Goal: Transaction & Acquisition: Purchase product/service

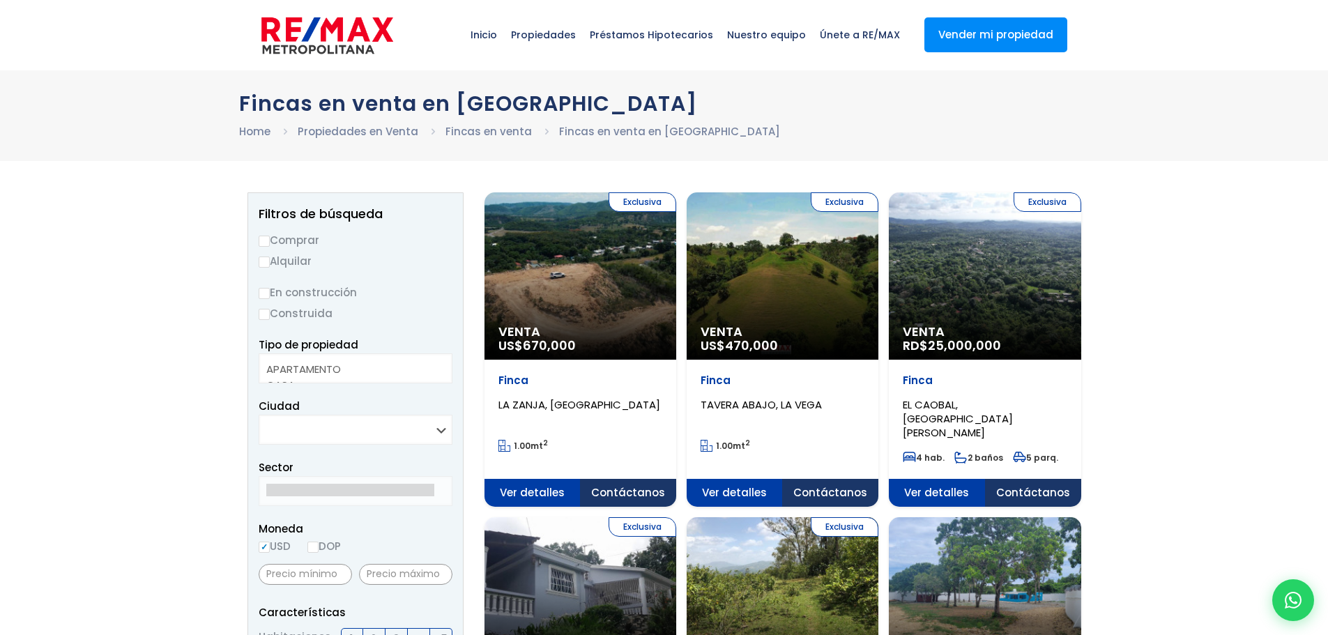
select select
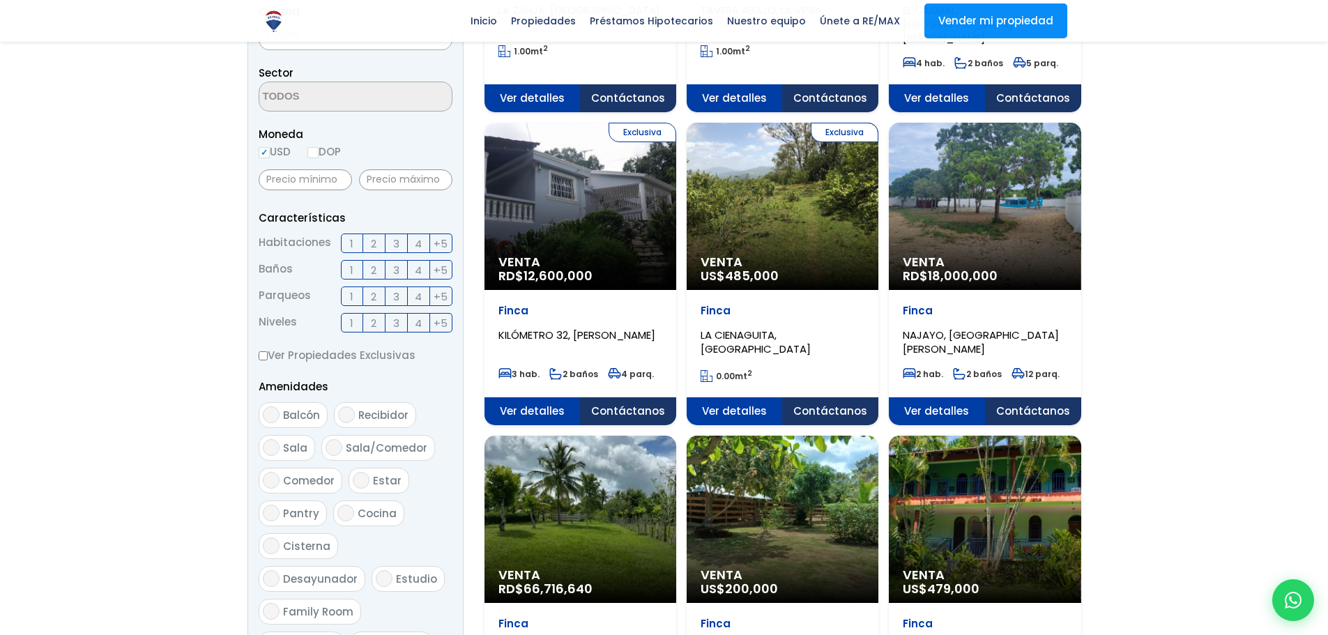
scroll to position [418, 0]
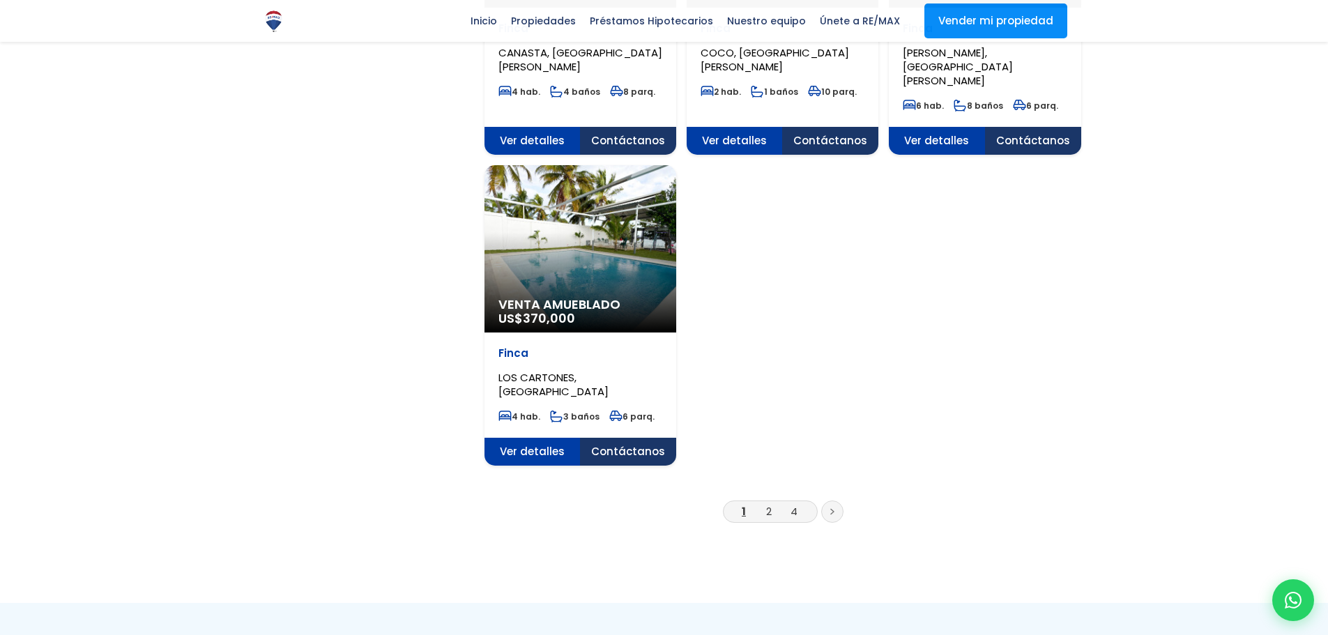
scroll to position [1674, 0]
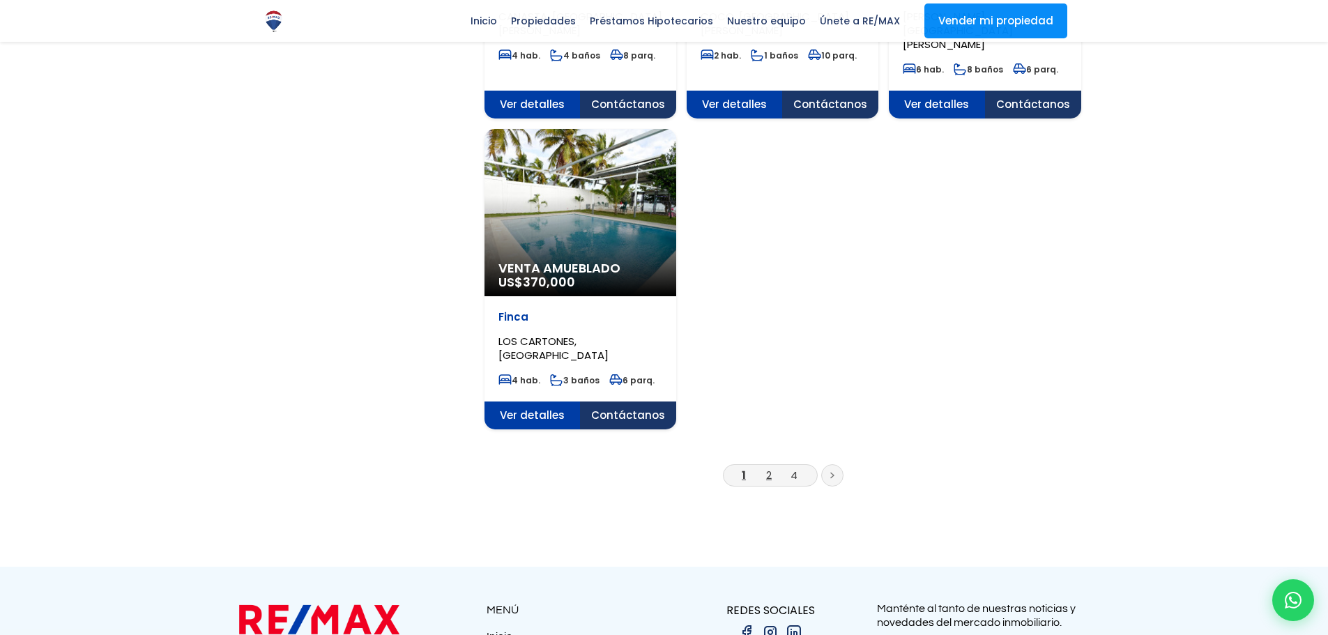
click at [768, 468] on link "2" at bounding box center [769, 475] width 6 height 15
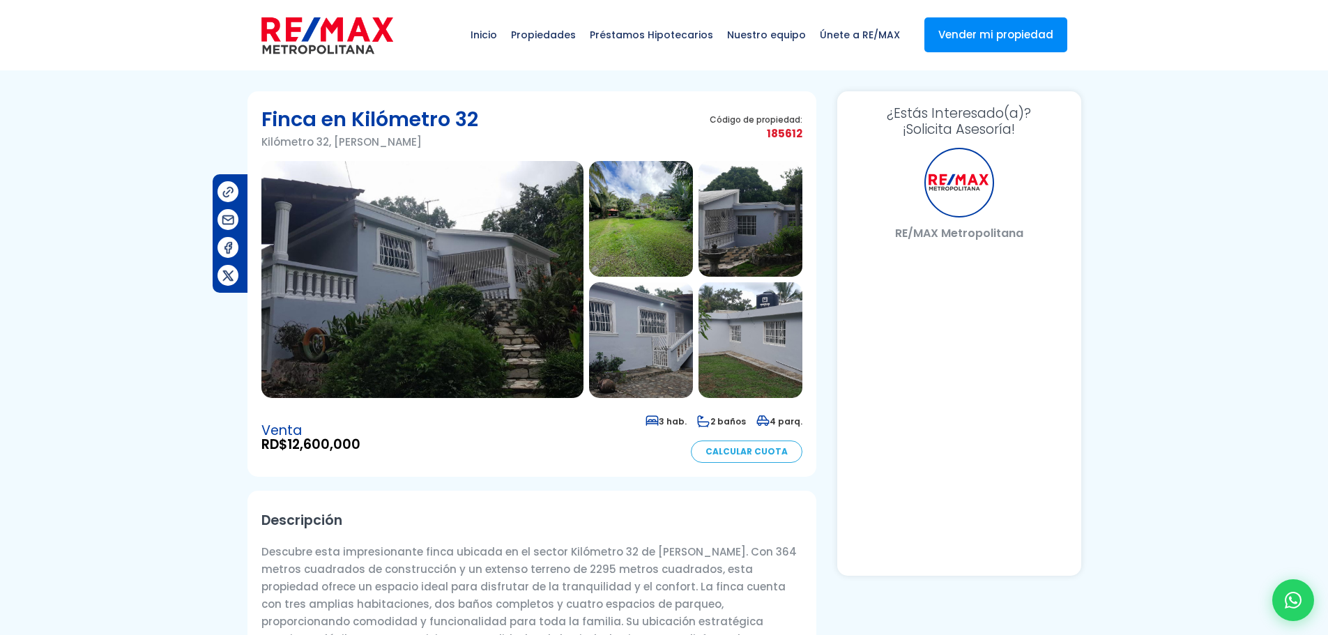
select select "US"
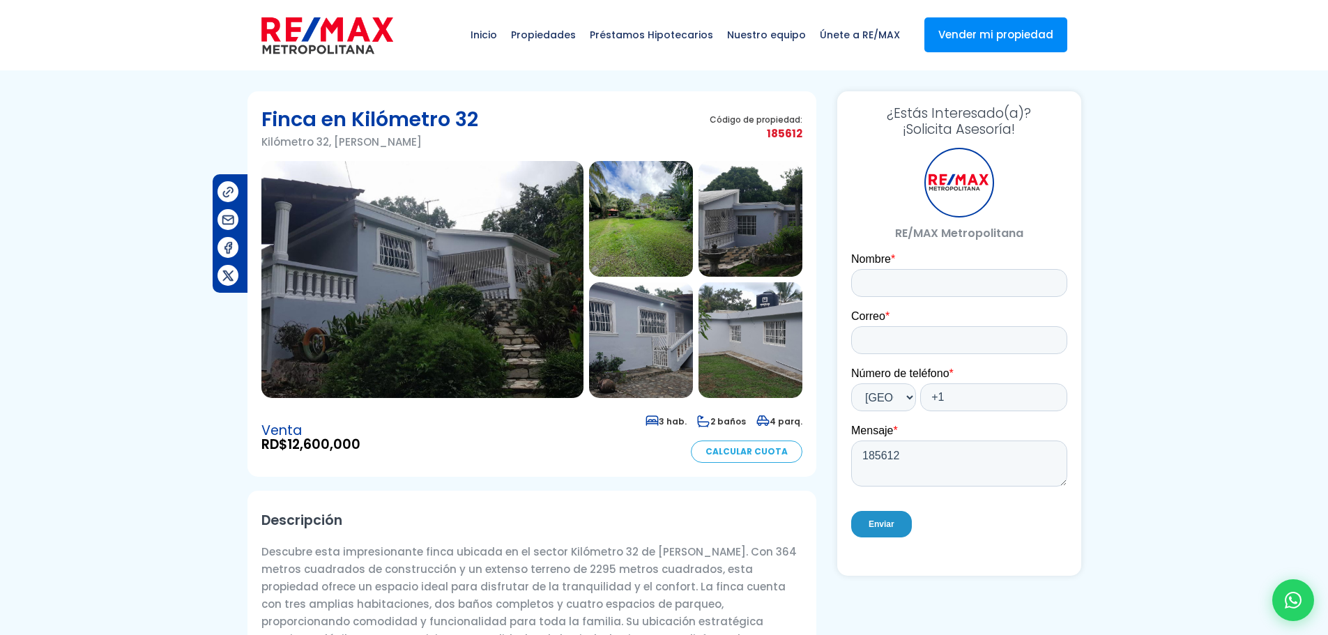
click at [447, 273] on img at bounding box center [423, 279] width 322 height 237
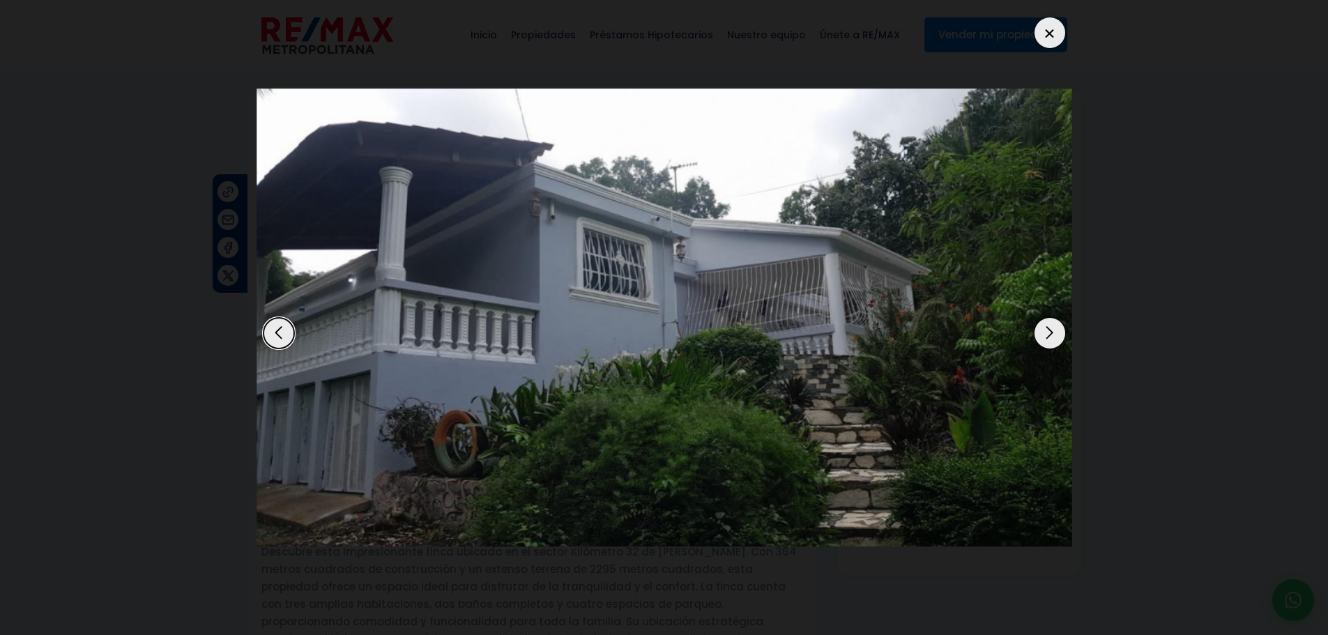
click at [1051, 326] on div "Next slide" at bounding box center [1050, 333] width 31 height 31
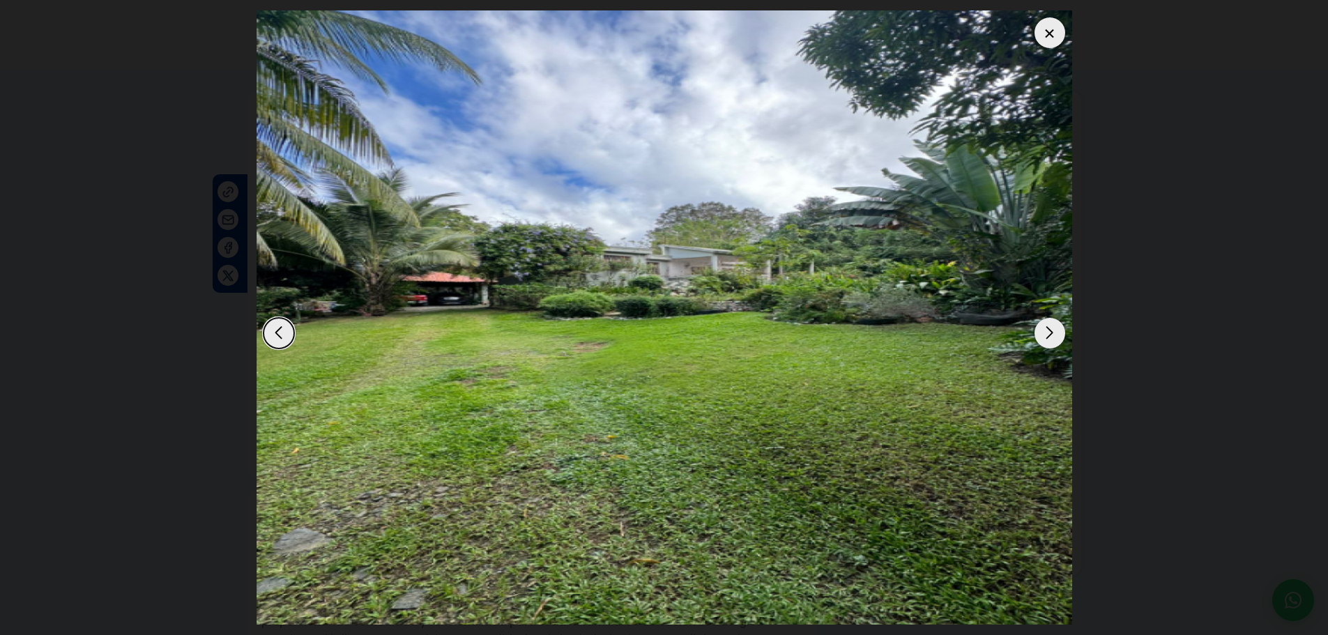
click at [1051, 326] on div "Next slide" at bounding box center [1050, 333] width 31 height 31
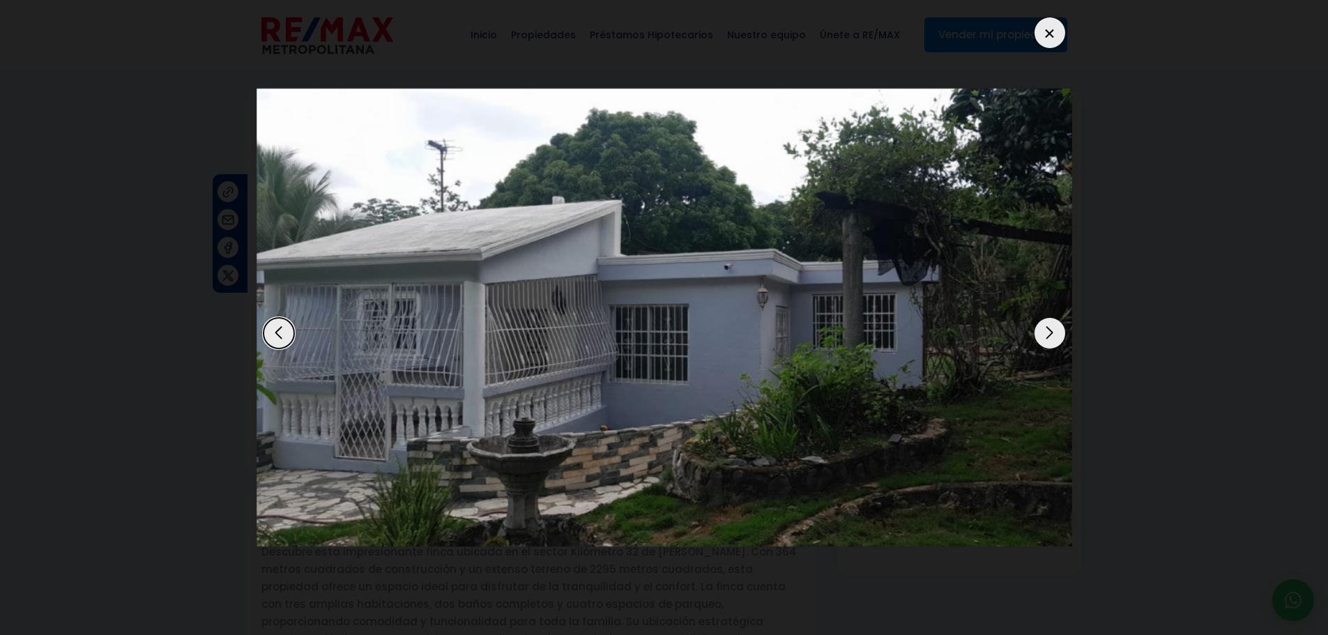
click at [1051, 326] on div "Next slide" at bounding box center [1050, 333] width 31 height 31
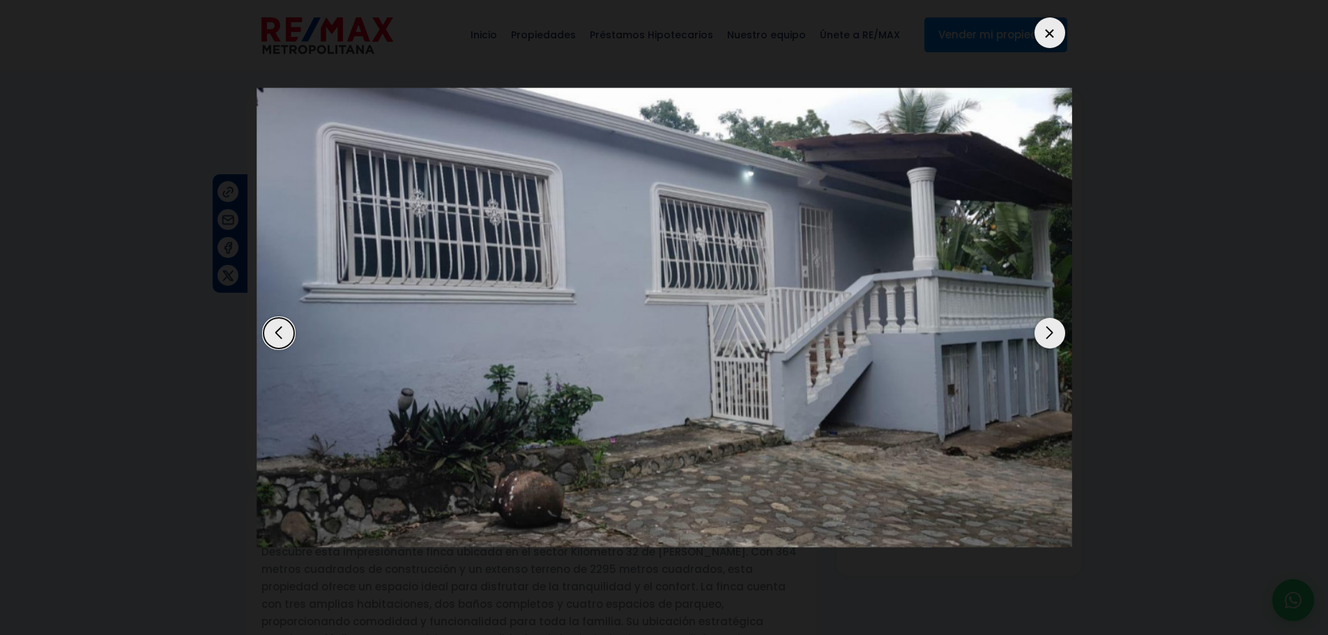
click at [1051, 326] on div "Next slide" at bounding box center [1050, 333] width 31 height 31
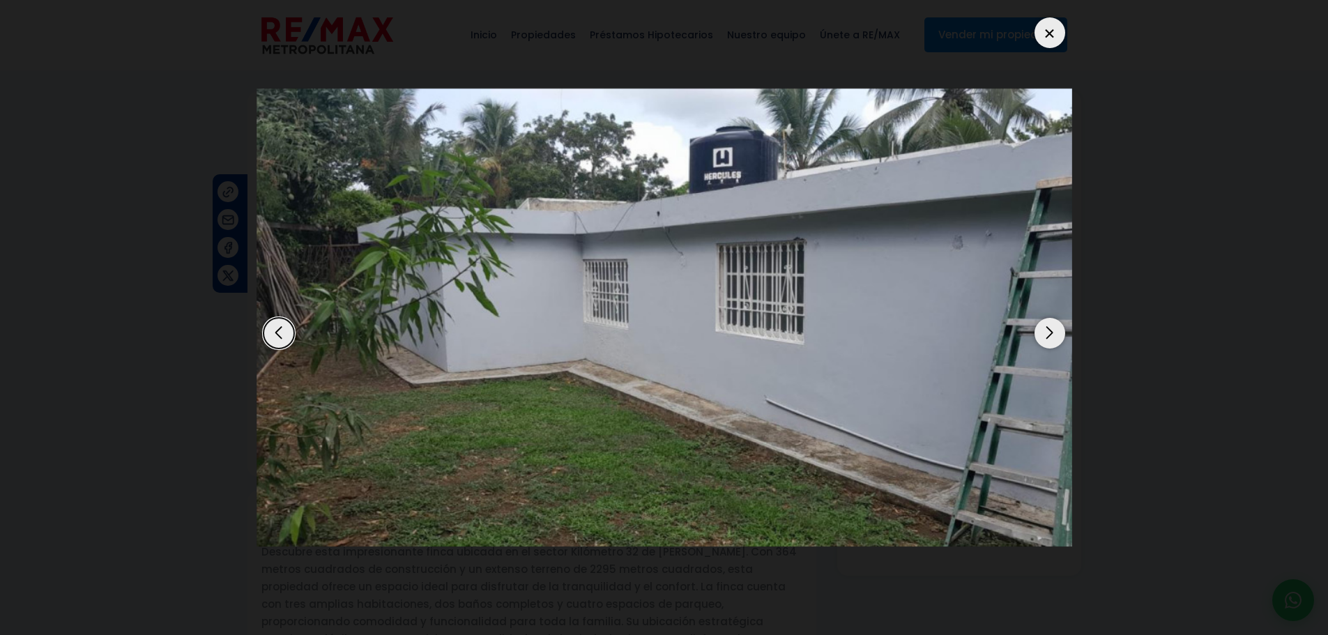
click at [1051, 326] on div "Next slide" at bounding box center [1050, 333] width 31 height 31
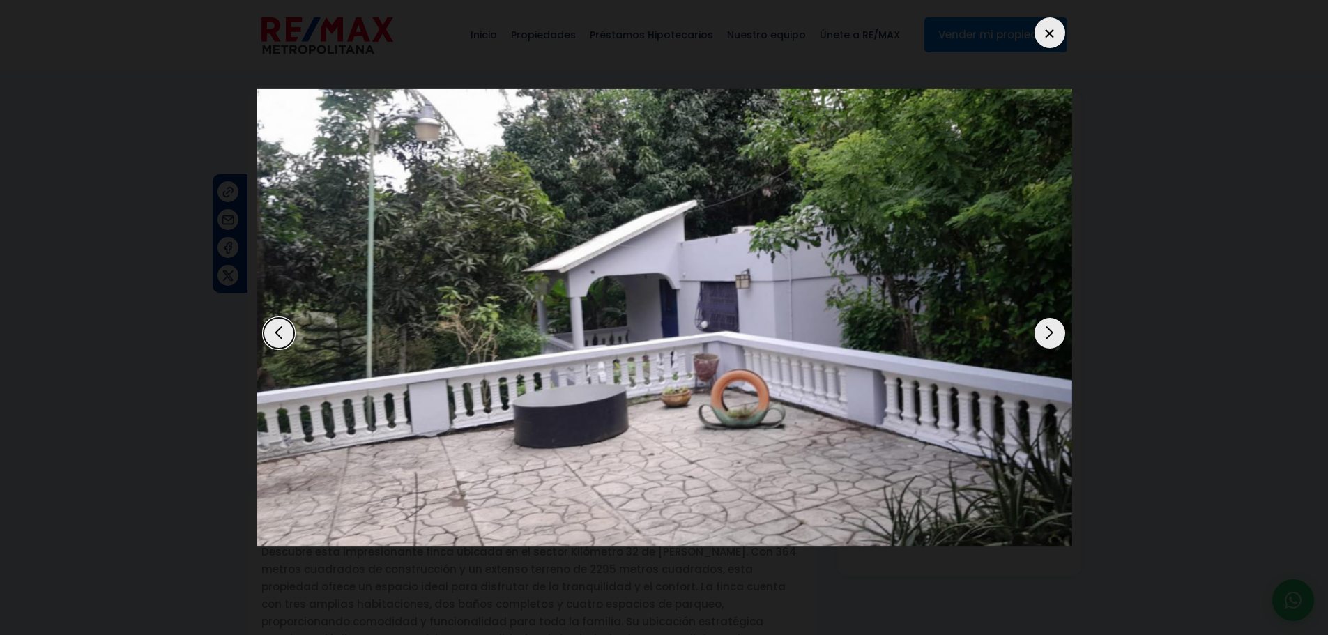
click at [1051, 326] on div "Next slide" at bounding box center [1050, 333] width 31 height 31
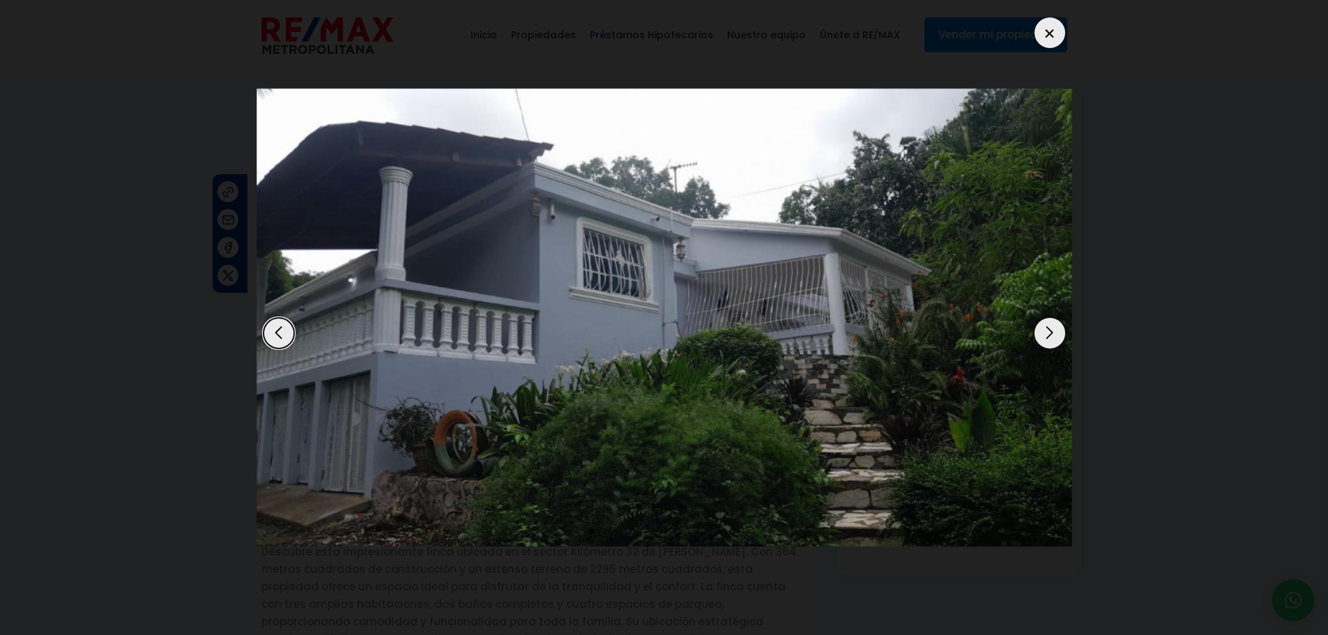
click at [1051, 326] on div "Next slide" at bounding box center [1050, 333] width 31 height 31
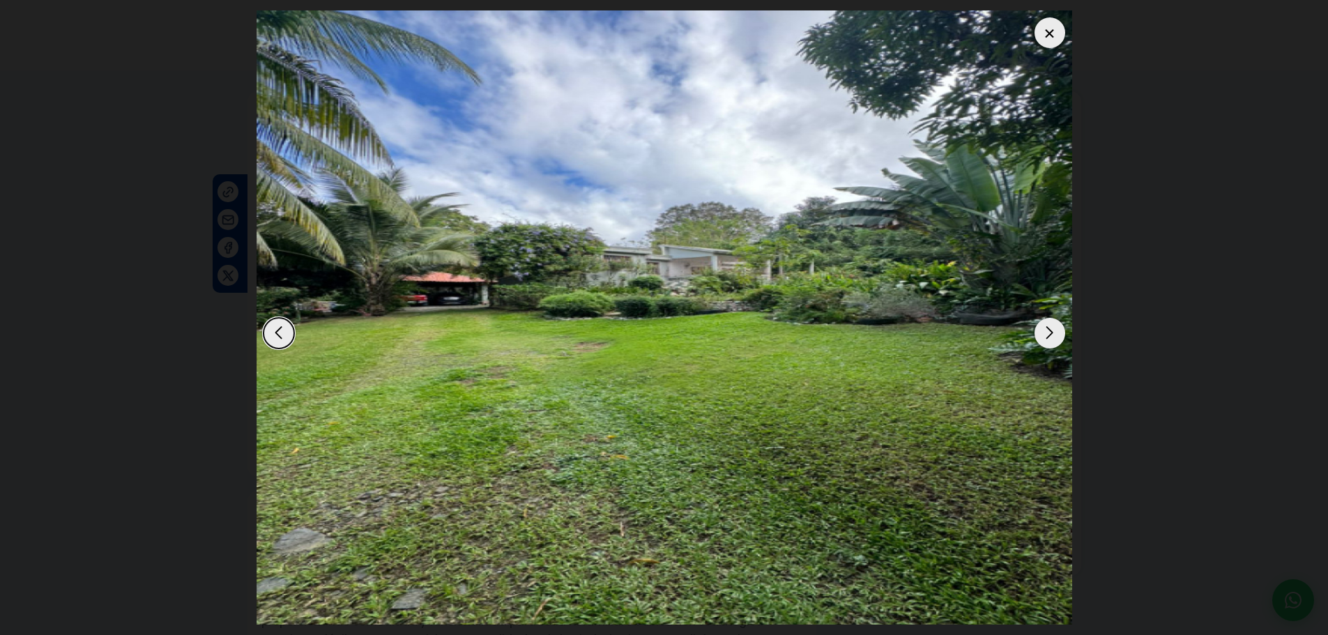
click at [1048, 31] on div at bounding box center [1050, 32] width 31 height 31
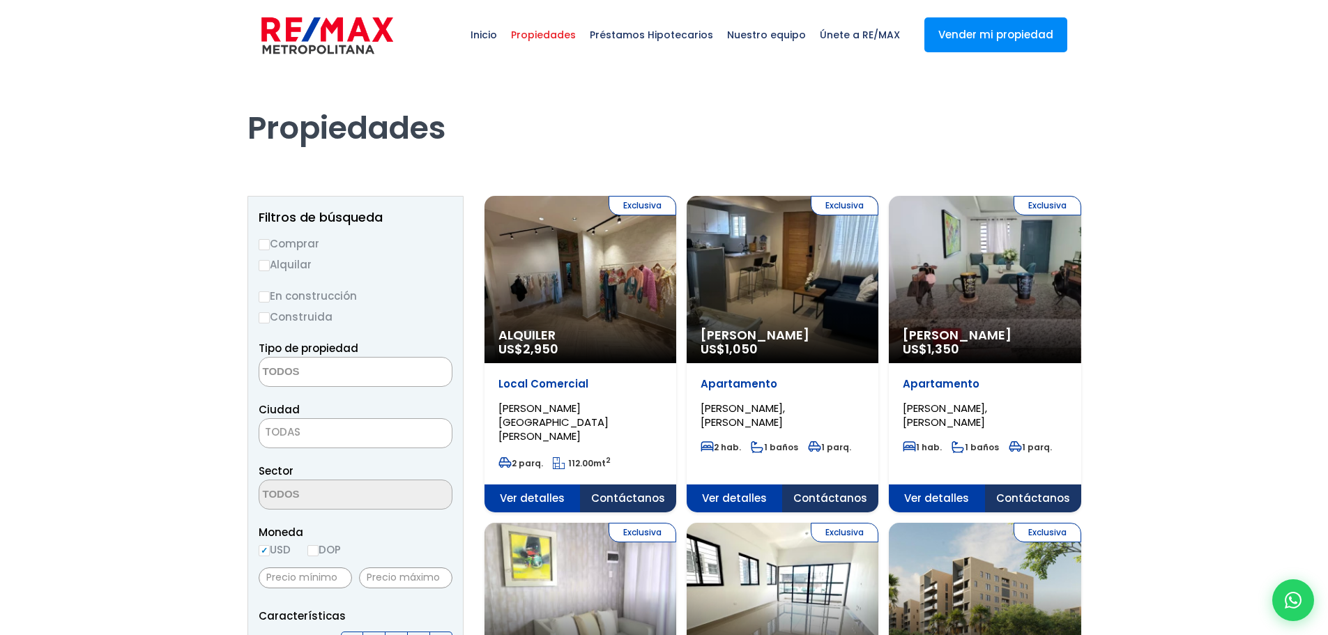
select select
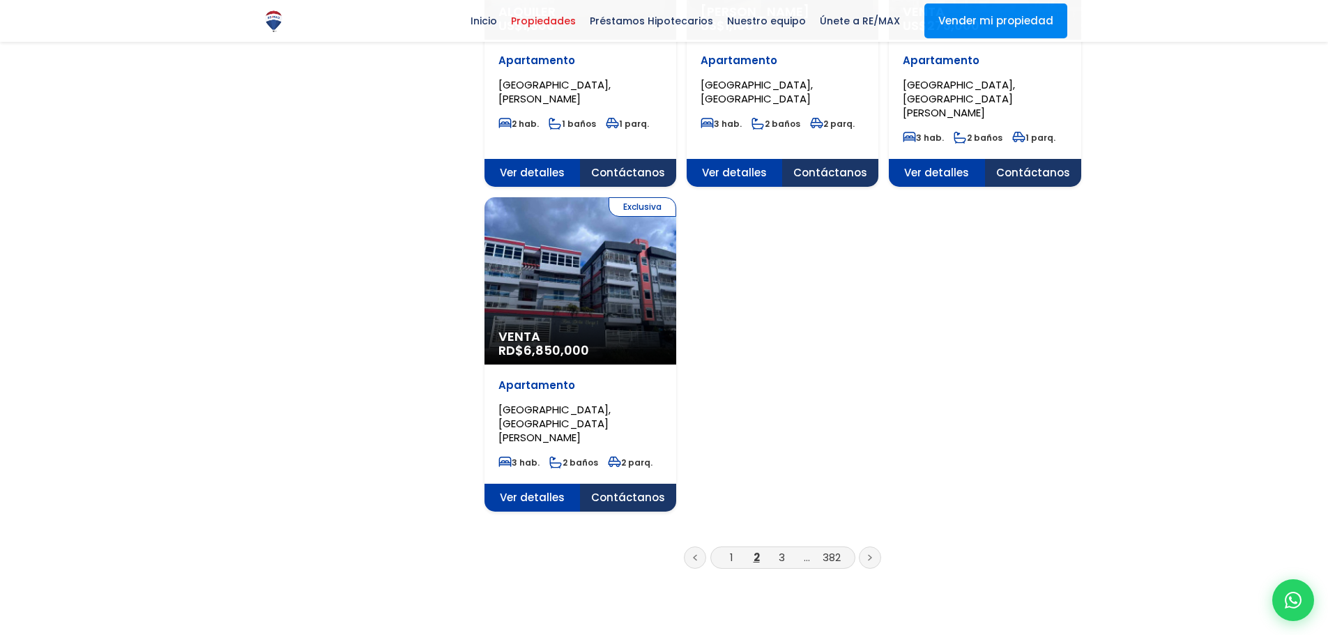
scroll to position [1674, 0]
